Goal: Transaction & Acquisition: Purchase product/service

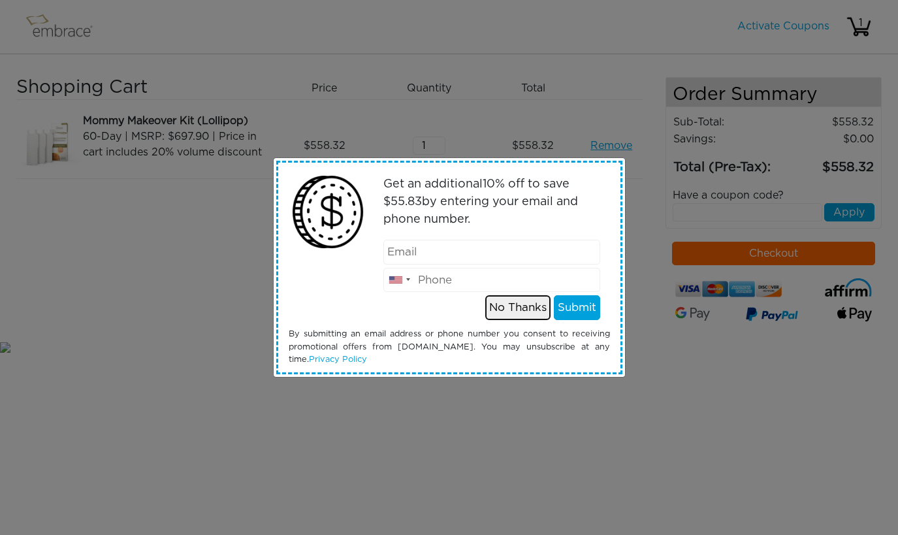
click at [528, 304] on button "No Thanks" at bounding box center [517, 307] width 65 height 25
click at [482, 260] on input "email" at bounding box center [491, 252] width 217 height 25
type input "[EMAIL_ADDRESS][DOMAIN_NAME]"
type input "4803229747"
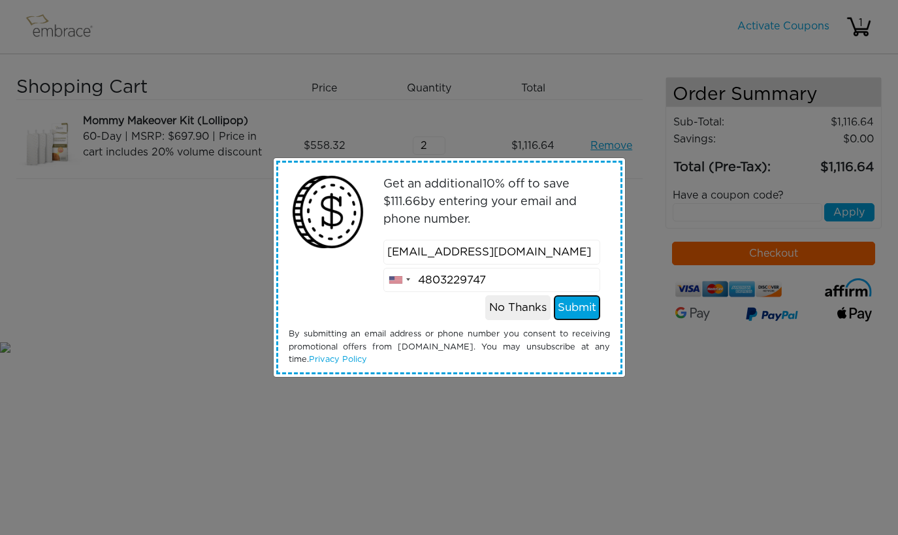
click at [579, 303] on button "Submit" at bounding box center [577, 307] width 46 height 25
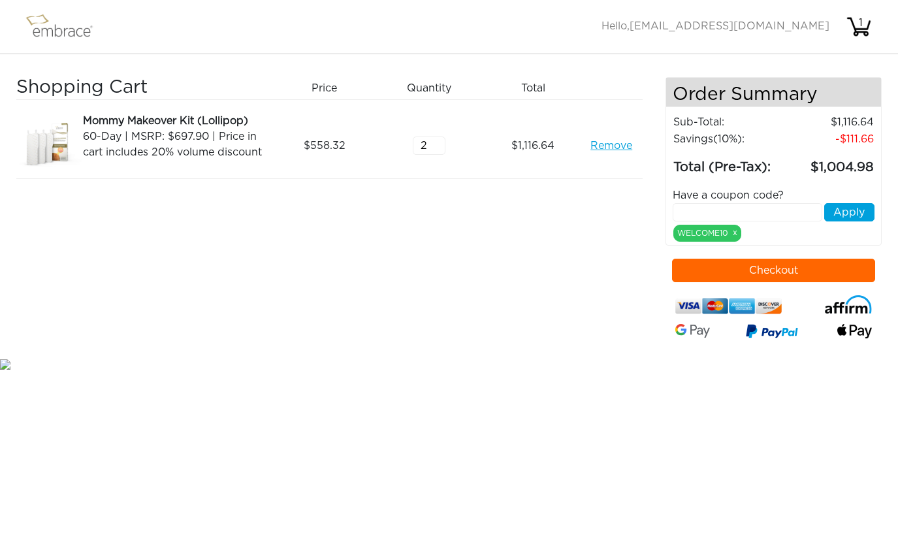
click at [424, 152] on input "2" at bounding box center [429, 146] width 33 height 18
type input "1"
click at [439, 150] on input "1" at bounding box center [429, 146] width 33 height 18
click at [724, 271] on button "Checkout" at bounding box center [773, 271] width 203 height 24
click at [439, 144] on input "3" at bounding box center [429, 146] width 33 height 18
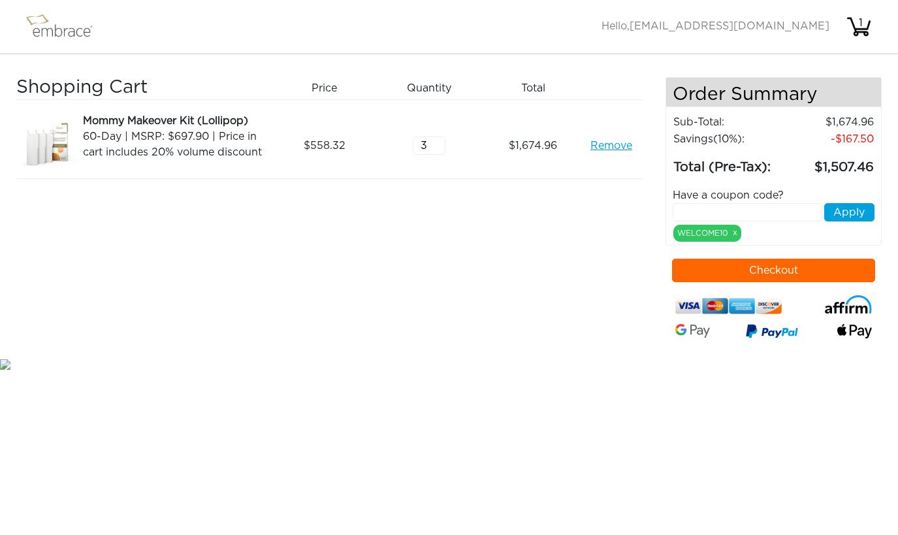
click at [440, 157] on div "3" at bounding box center [433, 145] width 105 height 65
click at [441, 152] on input "2" at bounding box center [429, 146] width 33 height 18
type input "1"
click at [441, 152] on input "1" at bounding box center [429, 146] width 33 height 18
click at [735, 265] on button "Checkout" at bounding box center [773, 271] width 203 height 24
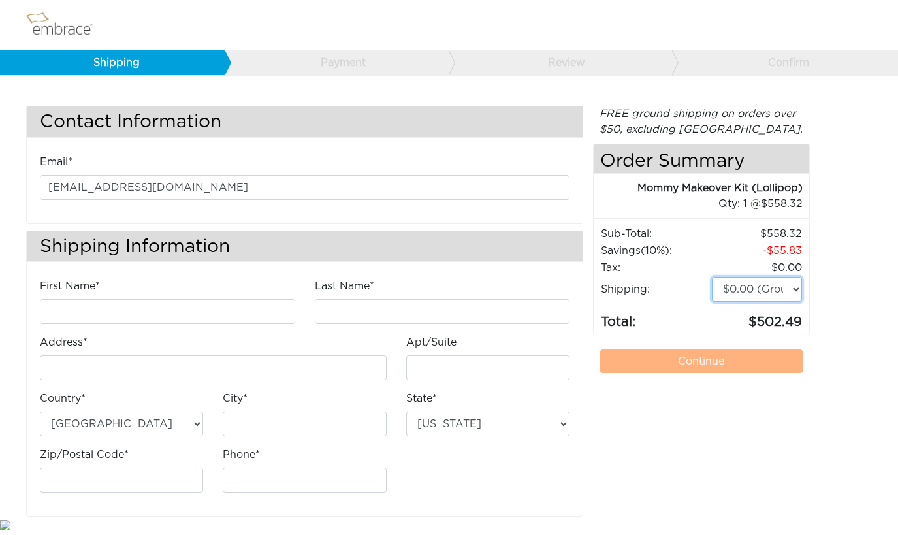
click at [780, 289] on select "$0.00 (Ground) $15.00 (Express Saver) $20.00 (Two Day) $30.00 (Overnight)" at bounding box center [756, 289] width 89 height 25
click at [781, 287] on select "$0.00 (Ground) $15.00 (Express Saver) $20.00 (Two Day) $30.00 (Overnight)" at bounding box center [756, 289] width 89 height 25
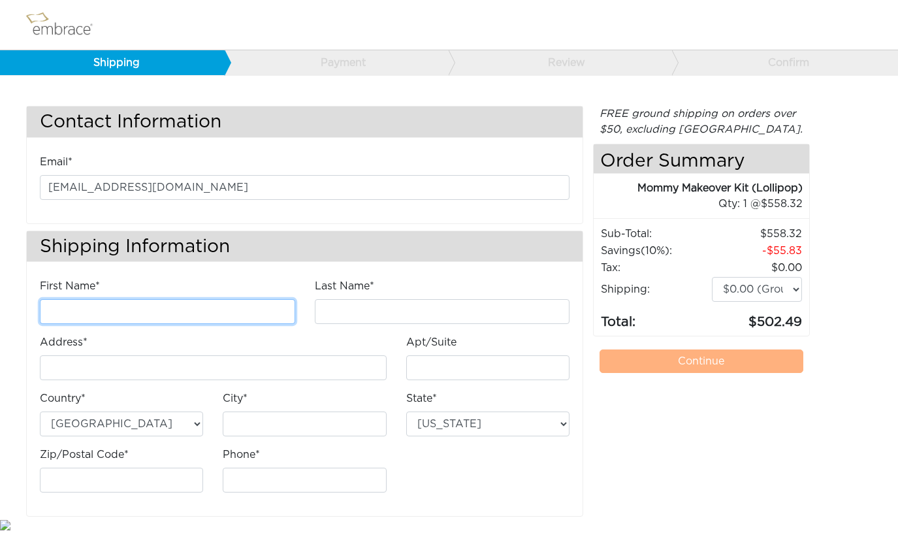
click at [219, 314] on input "First Name*" at bounding box center [167, 311] width 255 height 25
type input "Chase"
type input "Wheeler"
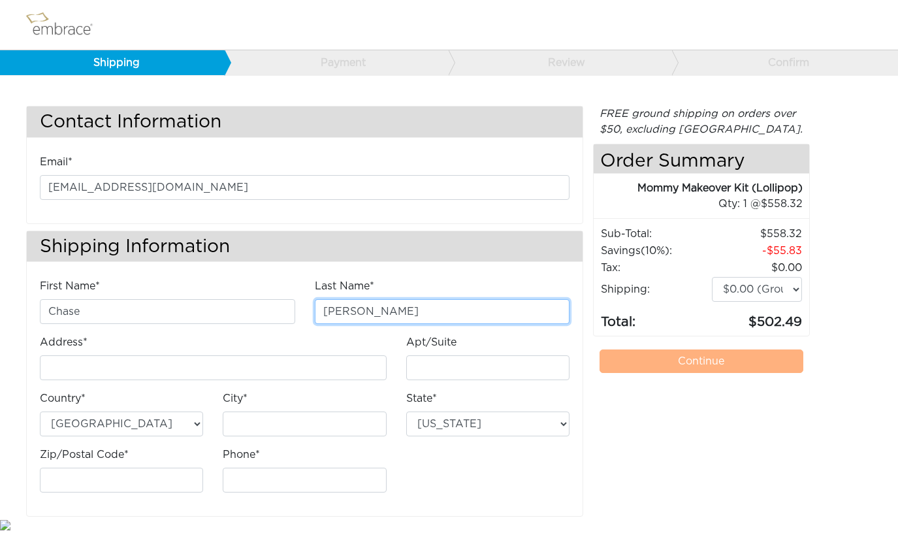
type input "[STREET_ADDRESS]"
type input "Mesa"
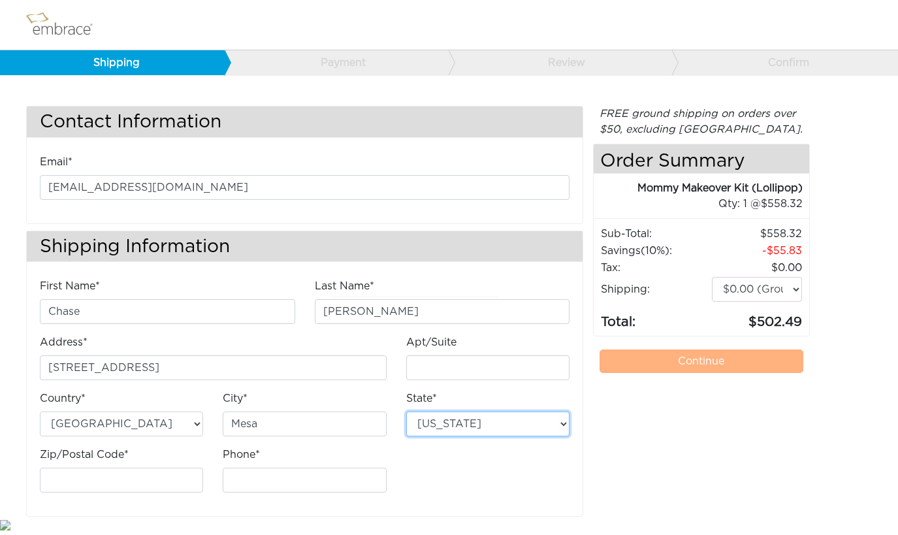
select select "AZ"
type input "85212"
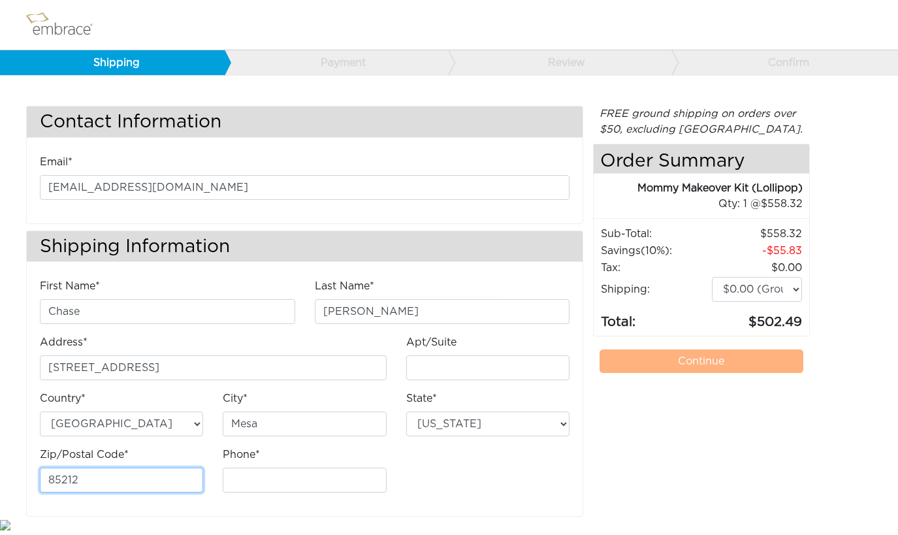
type input "4803229747"
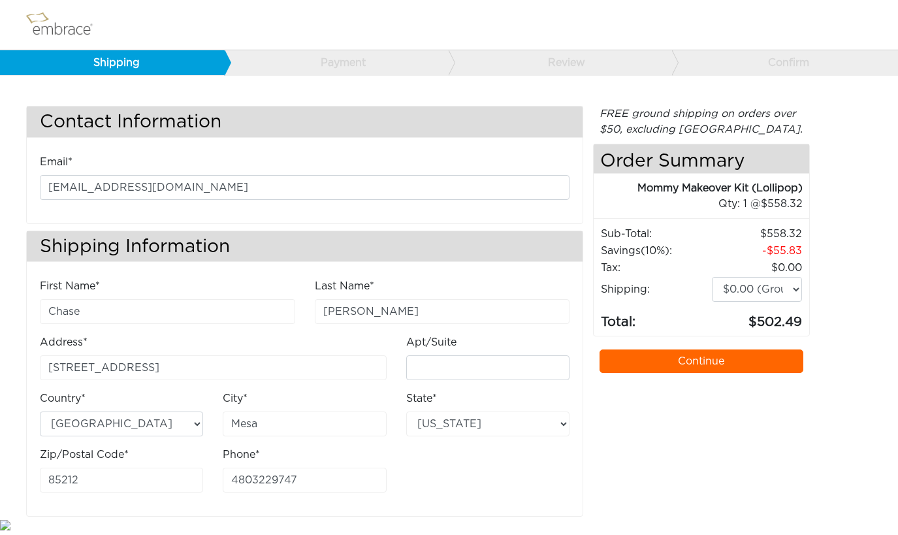
click at [665, 366] on link "Continue" at bounding box center [701, 361] width 203 height 24
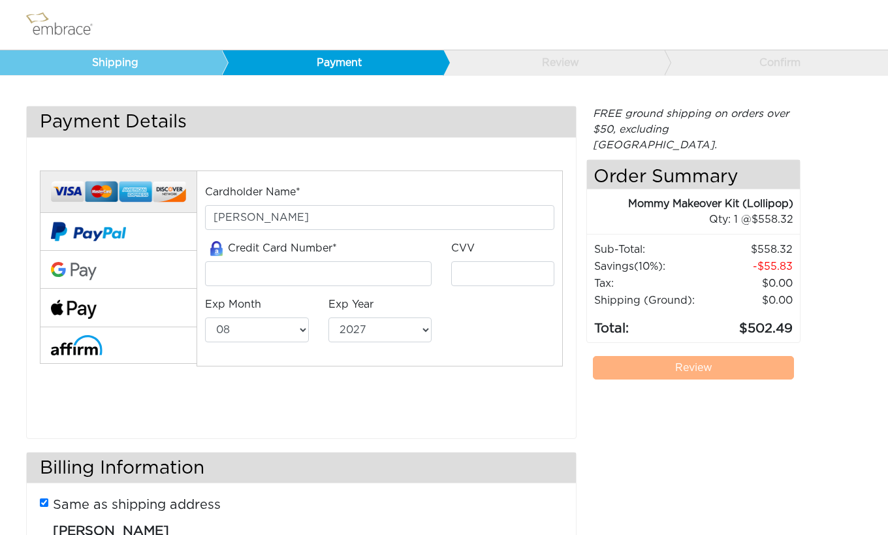
select select "8"
select select "2027"
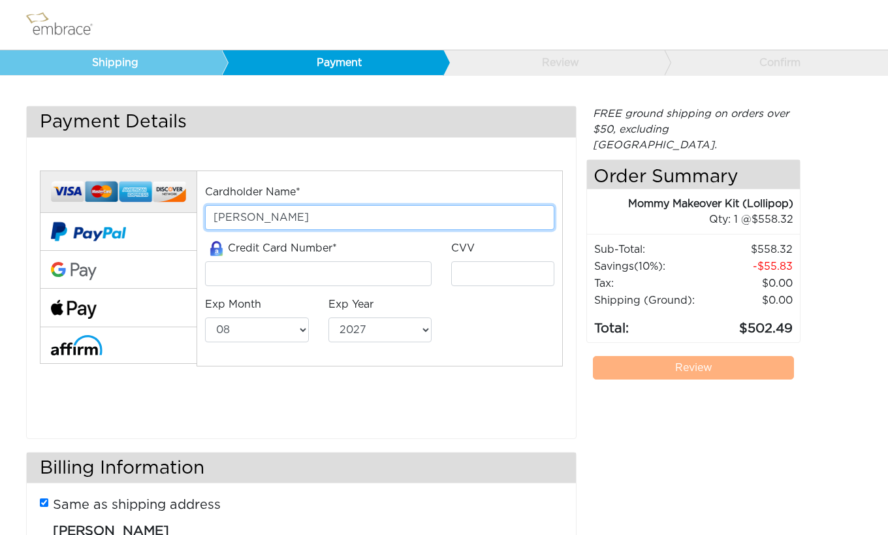
click at [432, 225] on input "[PERSON_NAME]" at bounding box center [379, 217] width 349 height 25
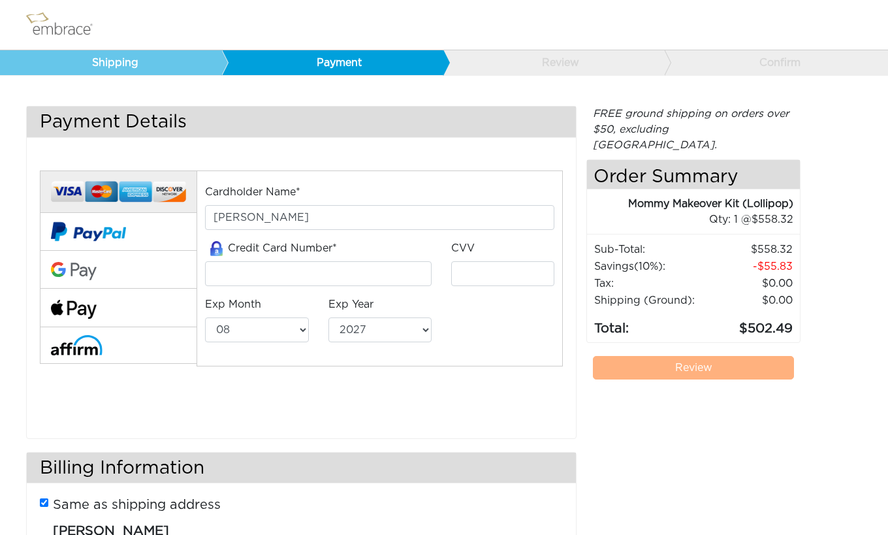
click at [355, 260] on div "Credit Card Number*" at bounding box center [318, 263] width 227 height 46
click at [347, 269] on input "tel" at bounding box center [318, 273] width 227 height 25
type input "[CREDIT_CARD_NUMBER]"
type input "209"
select select "6"
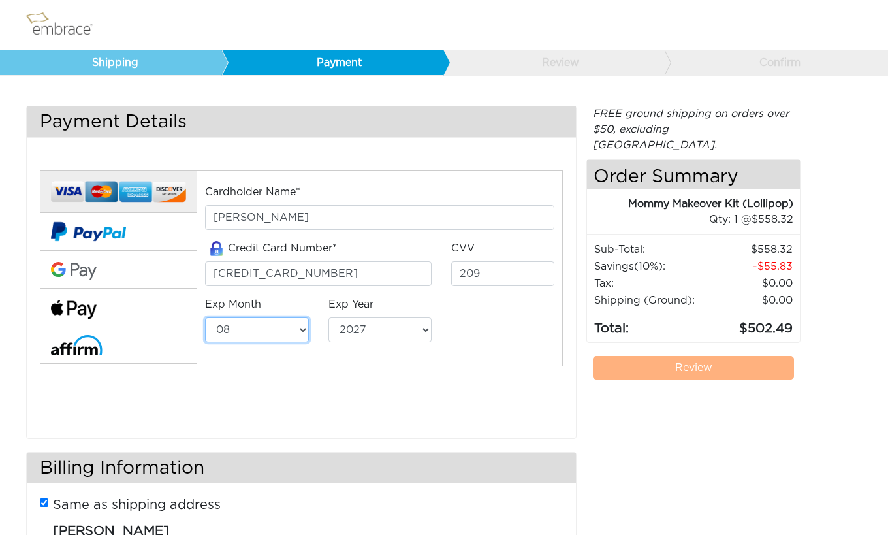
select select "2028"
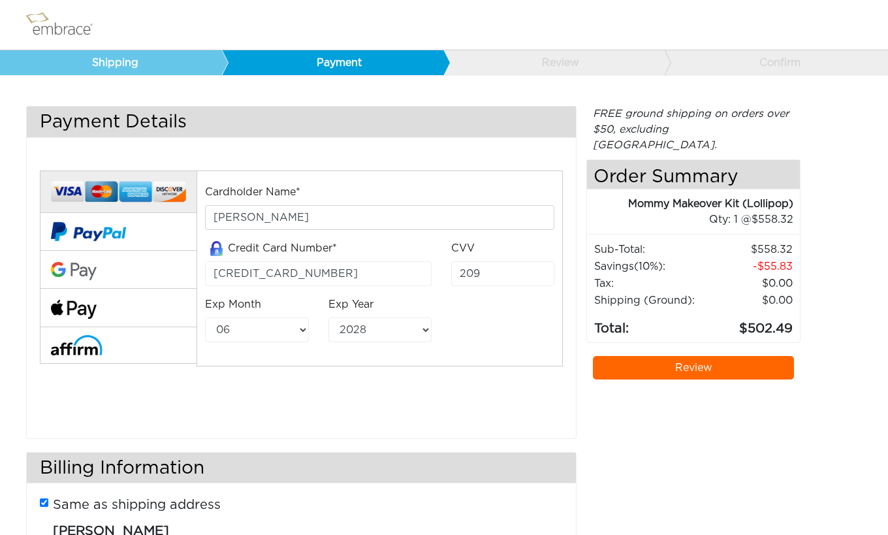
click at [649, 356] on link "Review" at bounding box center [693, 368] width 201 height 24
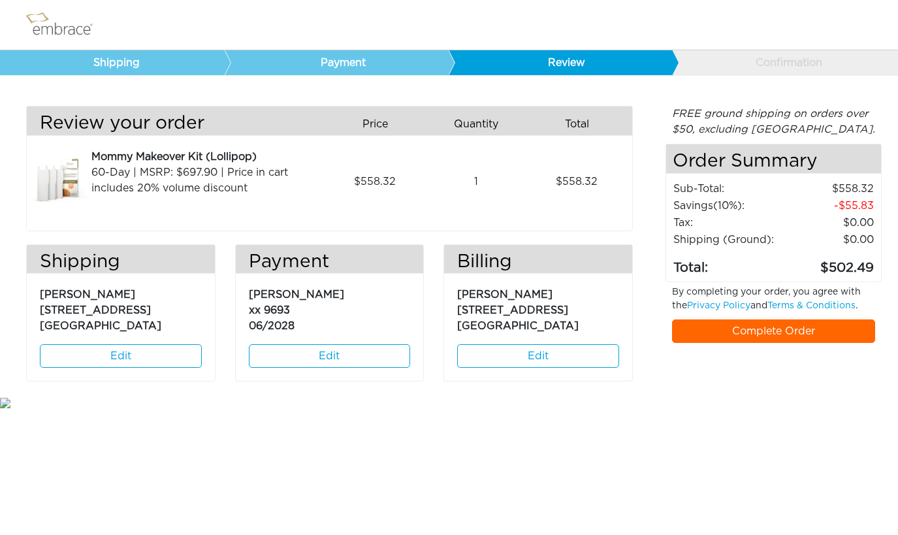
click at [718, 326] on link "Complete Order" at bounding box center [773, 331] width 203 height 24
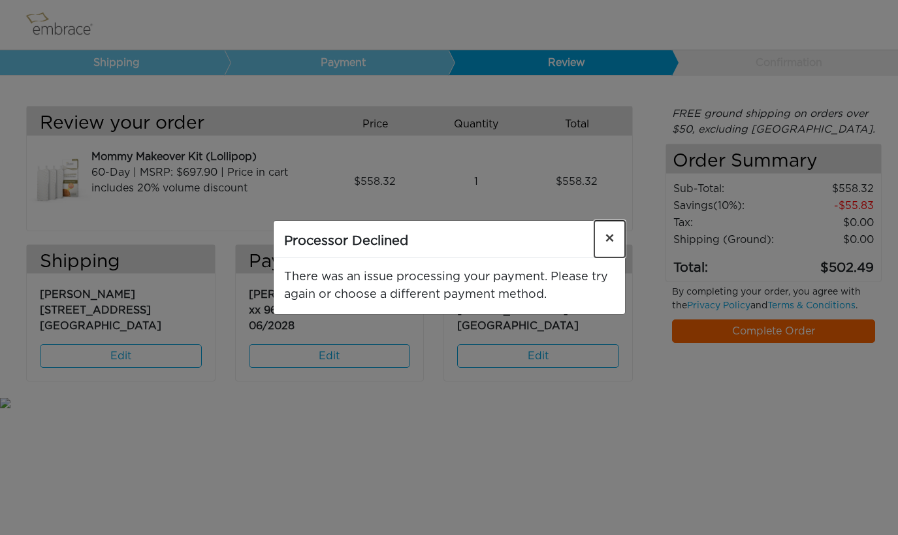
click at [608, 236] on span "×" at bounding box center [610, 239] width 10 height 16
